Goal: Use online tool/utility: Utilize a website feature to perform a specific function

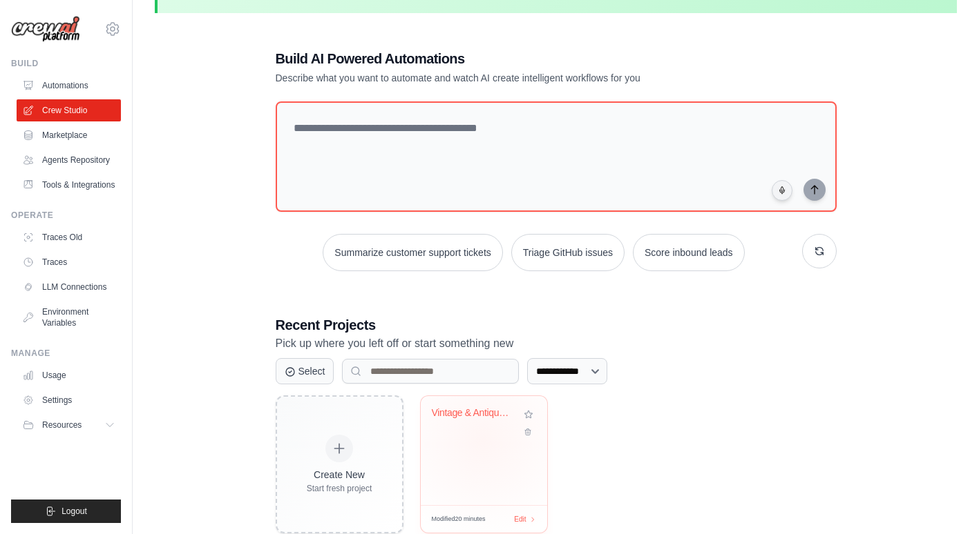
click at [483, 439] on div "Vintage & Antique Assessment & List..." at bounding box center [484, 450] width 126 height 109
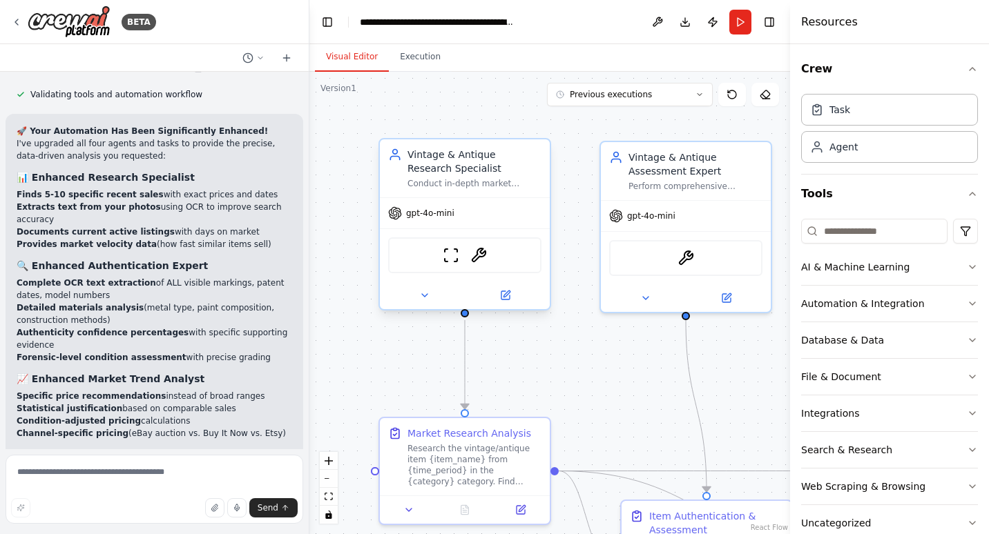
click at [516, 166] on div "Vintage & Antique Research Specialist" at bounding box center [474, 162] width 134 height 28
click at [520, 259] on div "ScrapeWebsiteTool OCRTool" at bounding box center [464, 256] width 153 height 36
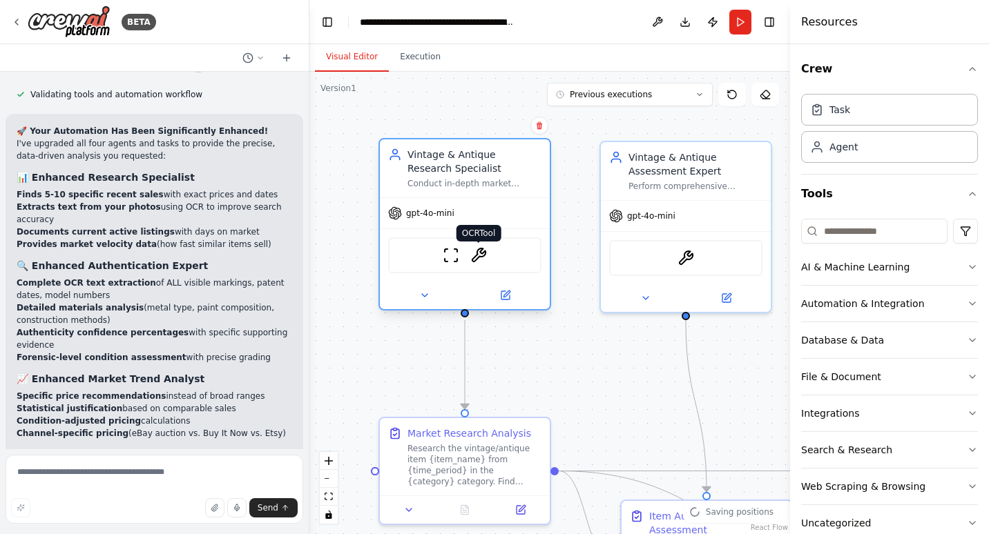
click at [476, 255] on img at bounding box center [478, 255] width 17 height 17
click at [476, 250] on img at bounding box center [478, 255] width 17 height 17
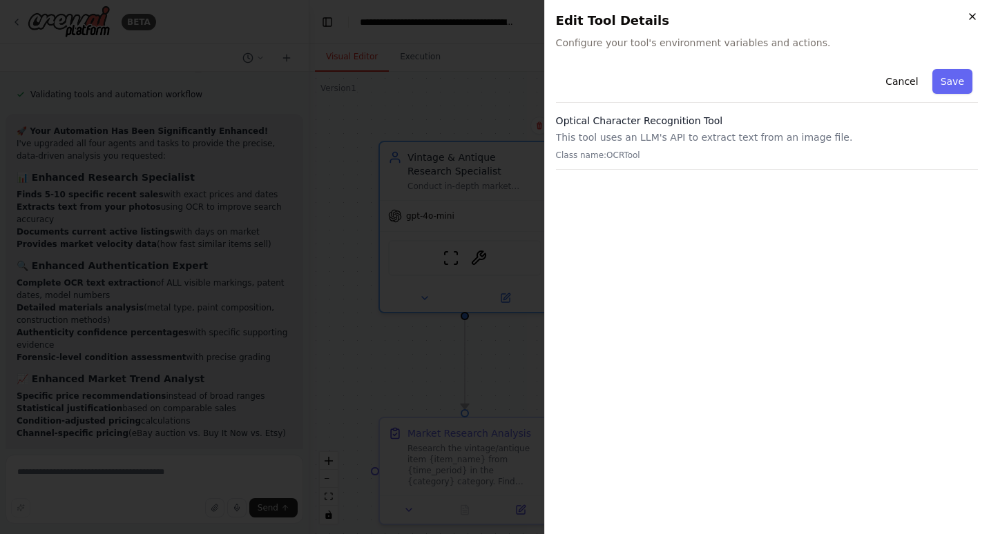
click at [972, 17] on icon "button" at bounding box center [972, 16] width 11 height 11
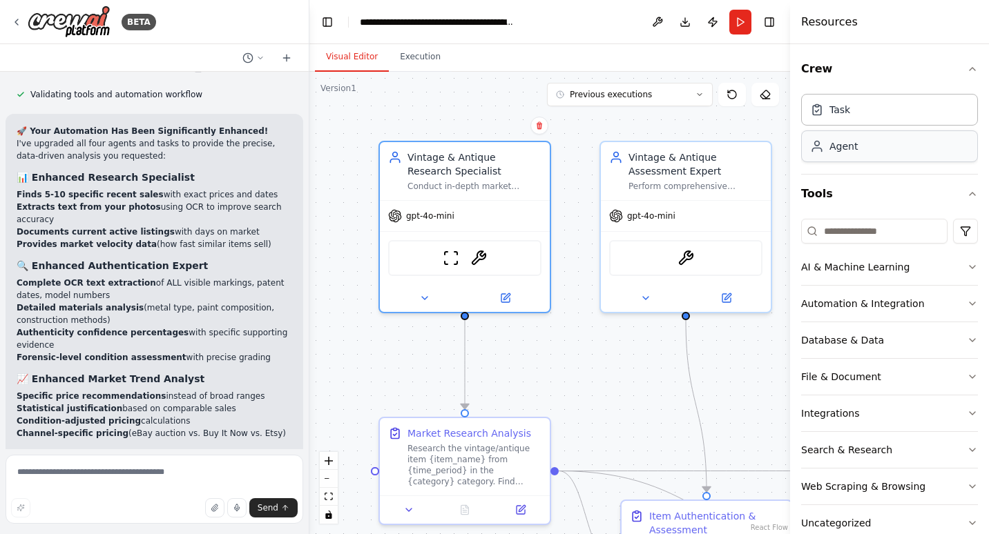
click at [838, 146] on div "Agent" at bounding box center [843, 146] width 28 height 14
click at [832, 145] on div "Agent" at bounding box center [843, 146] width 28 height 14
click at [44, 253] on div "🚀 Your Automation Has Been Significantly Enhanced! I've upgraded all four agent…" at bounding box center [155, 376] width 276 height 503
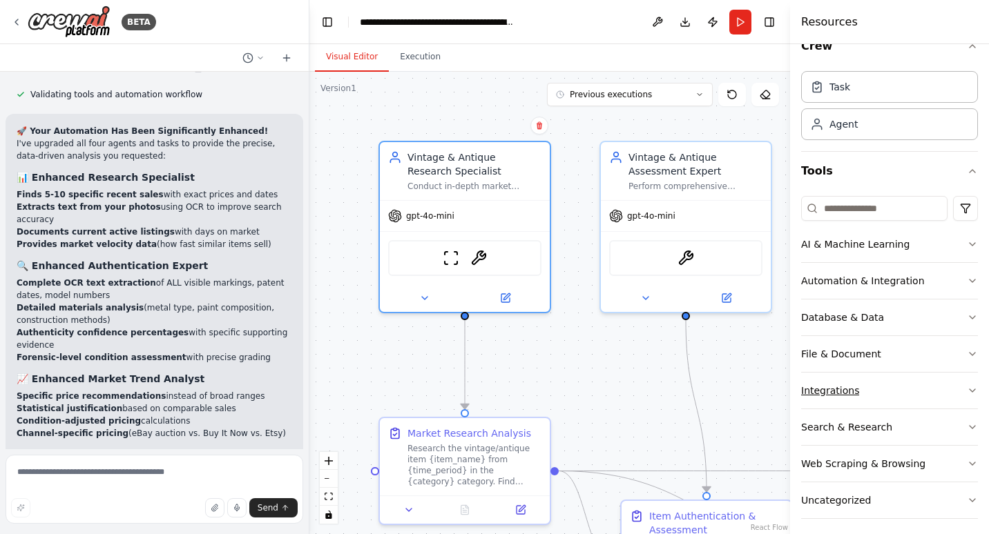
scroll to position [30, 0]
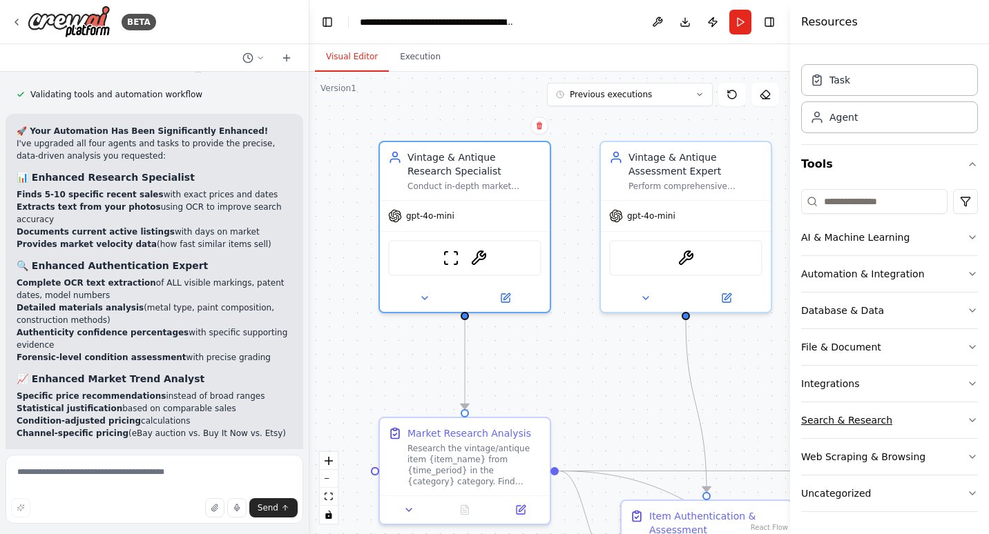
click at [838, 422] on div "Search & Research" at bounding box center [846, 421] width 91 height 14
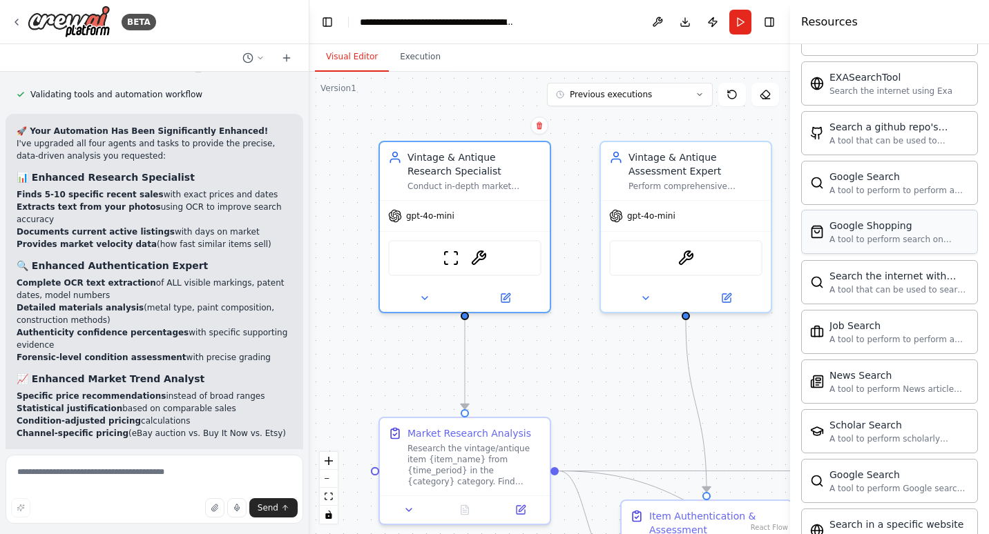
scroll to position [512, 0]
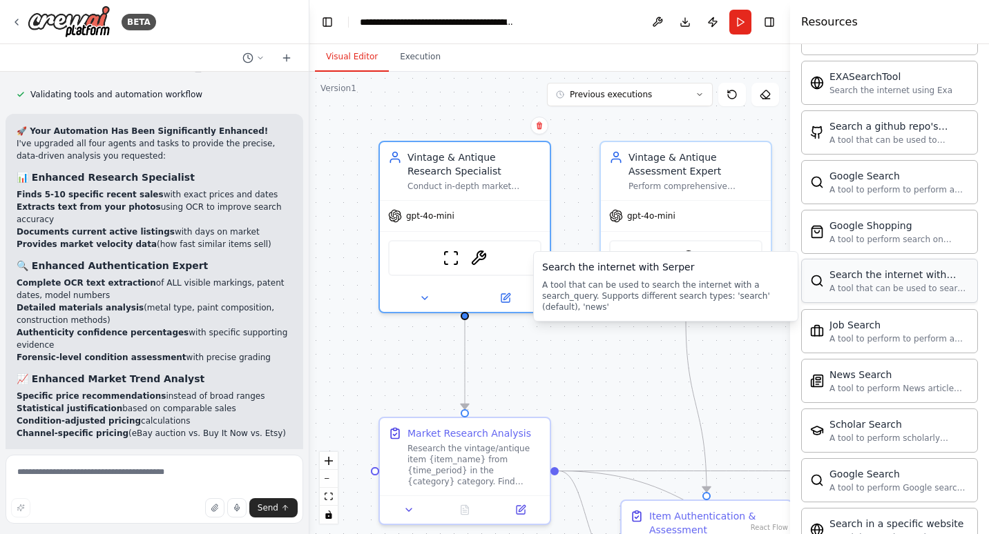
click at [930, 285] on div "A tool that can be used to search the internet with a search_query. Supports di…" at bounding box center [898, 288] width 139 height 11
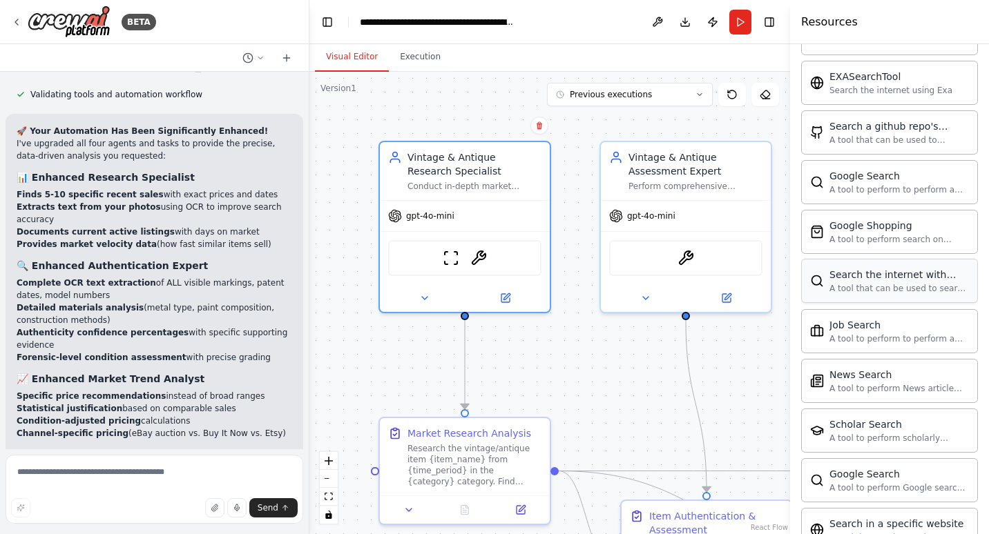
click at [931, 285] on div "A tool that can be used to search the internet with a search_query. Supports di…" at bounding box center [898, 288] width 139 height 11
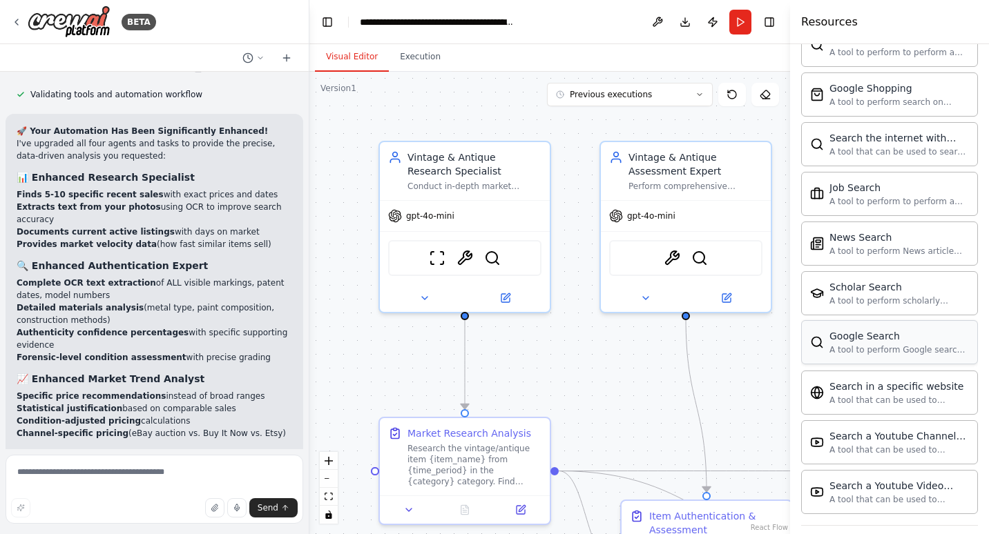
scroll to position [651, 0]
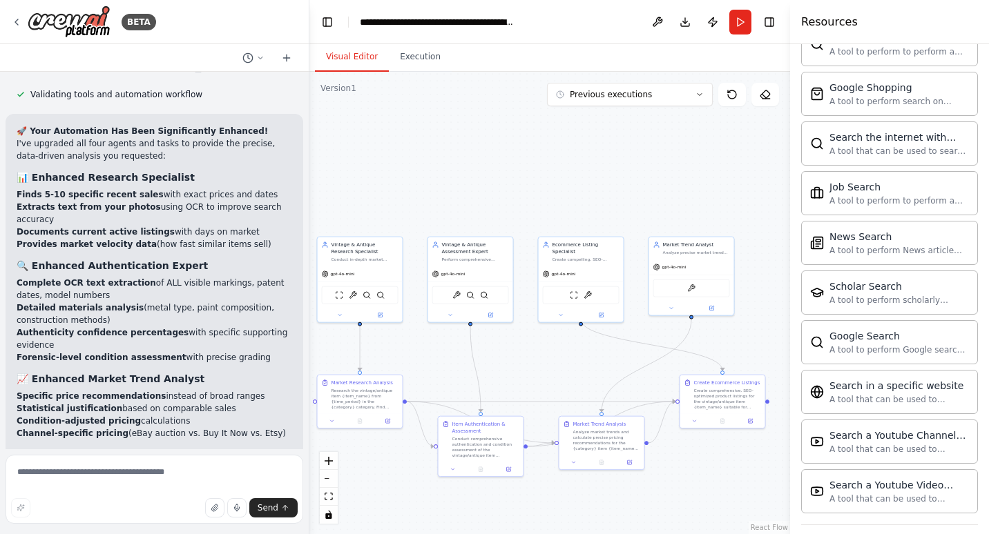
drag, startPoint x: 719, startPoint y: 381, endPoint x: 553, endPoint y: 361, distance: 166.9
click at [553, 361] on div ".deletable-edge-delete-btn { width: 20px; height: 20px; border: 0px solid #ffff…" at bounding box center [549, 303] width 481 height 463
click at [412, 49] on button "Execution" at bounding box center [420, 57] width 63 height 29
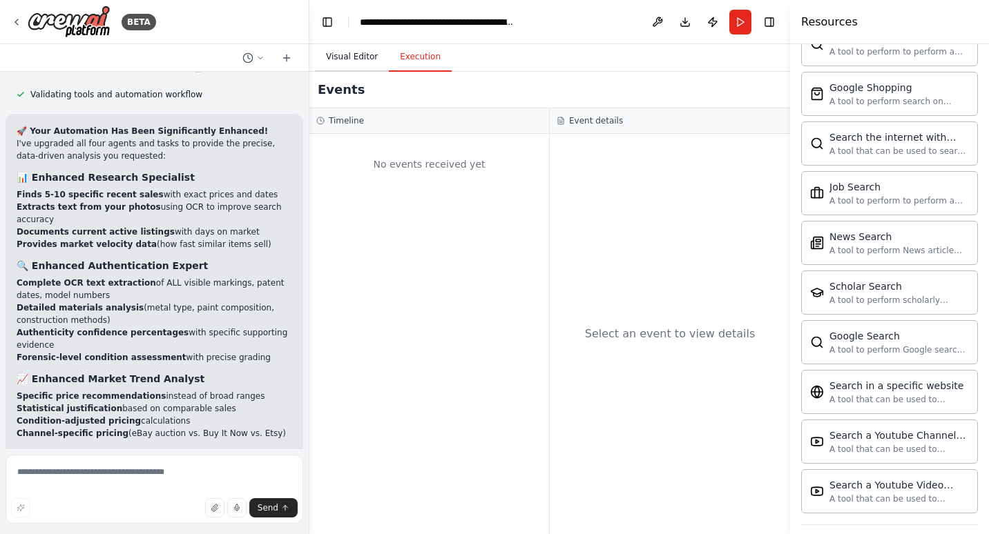
click at [341, 59] on button "Visual Editor" at bounding box center [352, 57] width 74 height 29
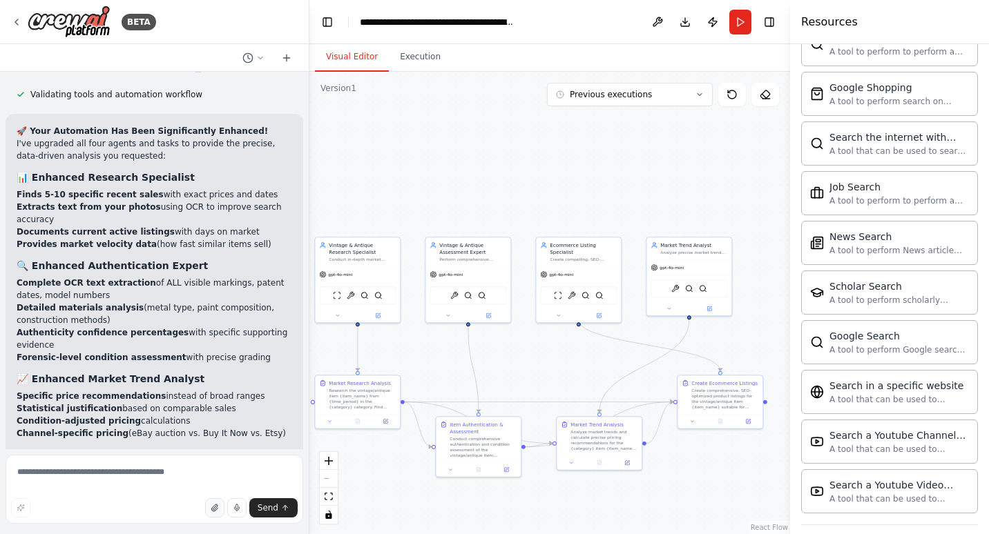
click at [211, 508] on button "button" at bounding box center [214, 508] width 19 height 19
click at [215, 511] on icon "button" at bounding box center [215, 508] width 8 height 8
click at [430, 177] on div ".deletable-edge-delete-btn { width: 20px; height: 20px; border: 0px solid #ffff…" at bounding box center [549, 303] width 481 height 463
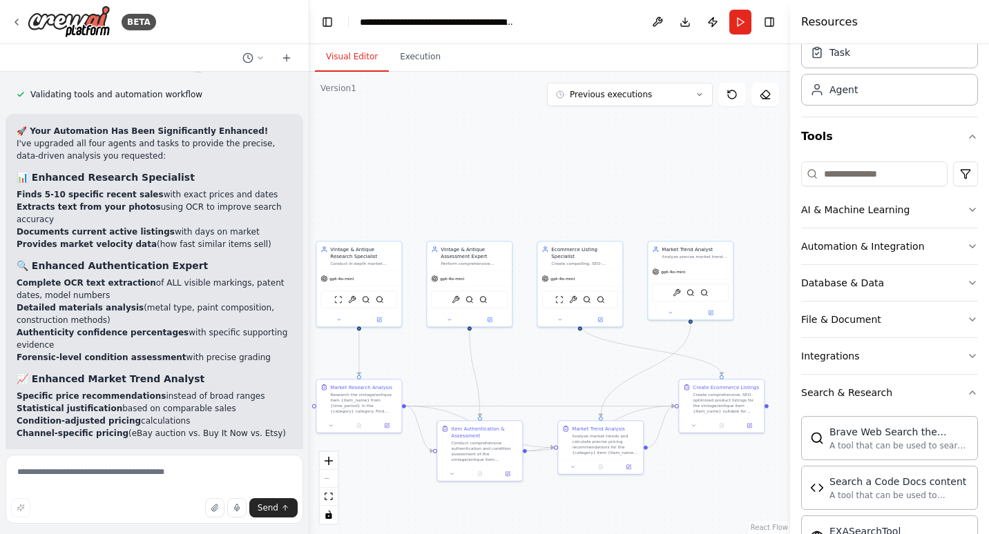
scroll to position [0, 0]
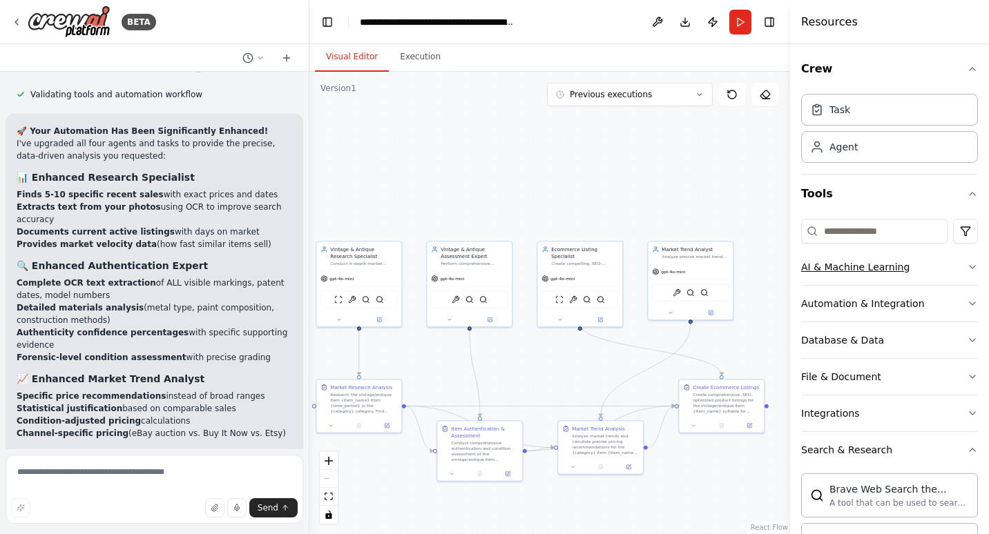
click at [849, 262] on div "AI & Machine Learning" at bounding box center [855, 267] width 108 height 14
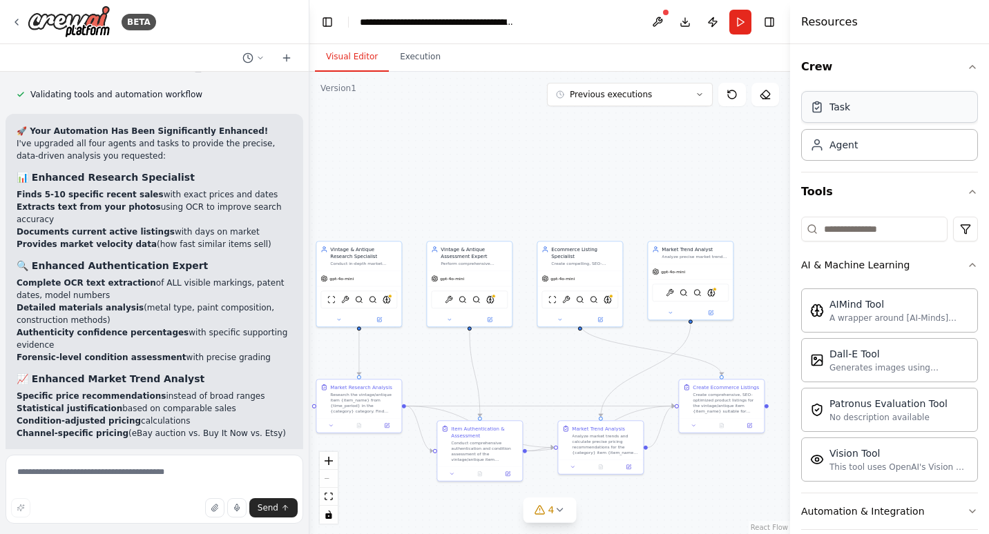
scroll to position [3, 0]
click at [662, 15] on button at bounding box center [657, 22] width 22 height 25
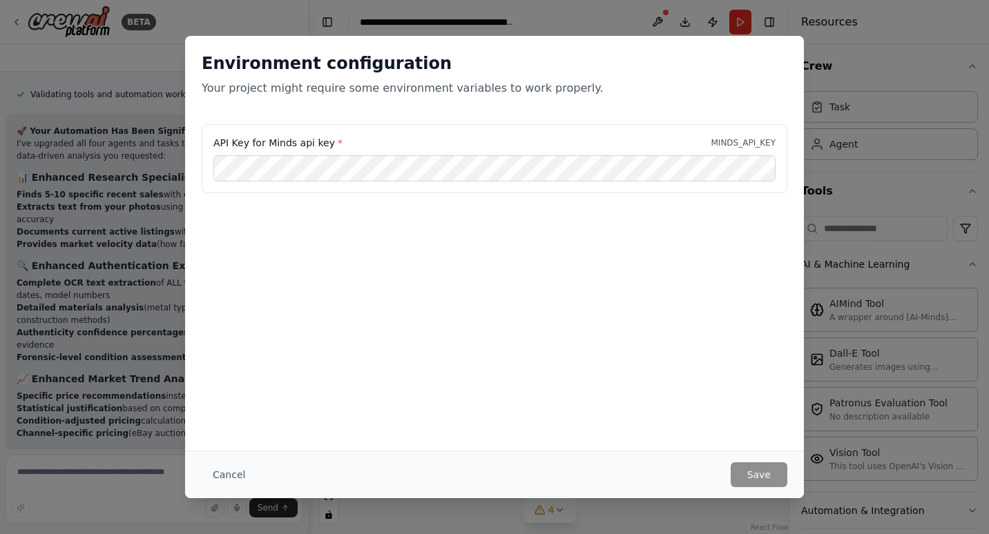
click at [820, 345] on div "Environment configuration Your project might require some environment variables…" at bounding box center [494, 267] width 989 height 534
click at [233, 483] on button "Cancel" at bounding box center [229, 475] width 55 height 25
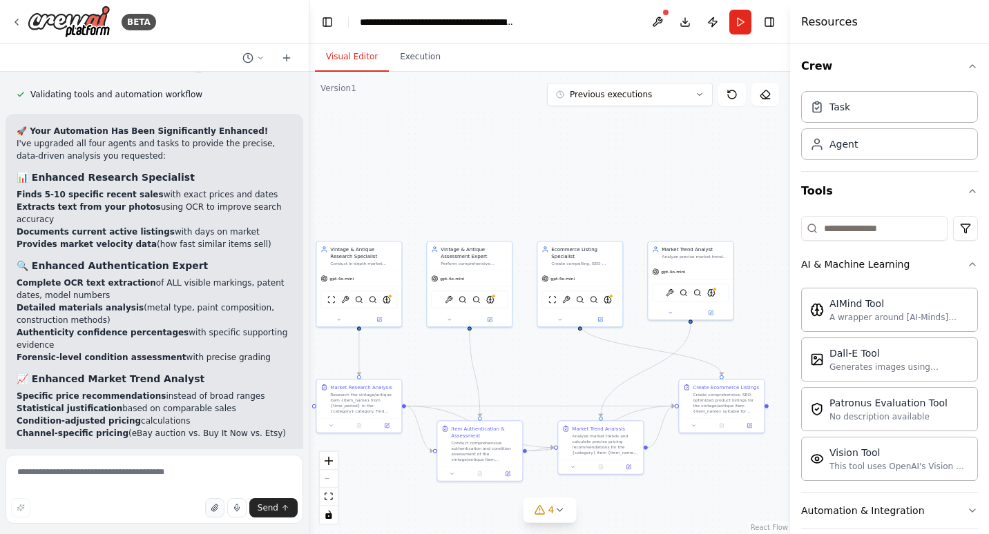
click at [221, 506] on button "button" at bounding box center [214, 508] width 19 height 19
click at [215, 514] on button "button" at bounding box center [214, 508] width 19 height 19
